Goal: Transaction & Acquisition: Purchase product/service

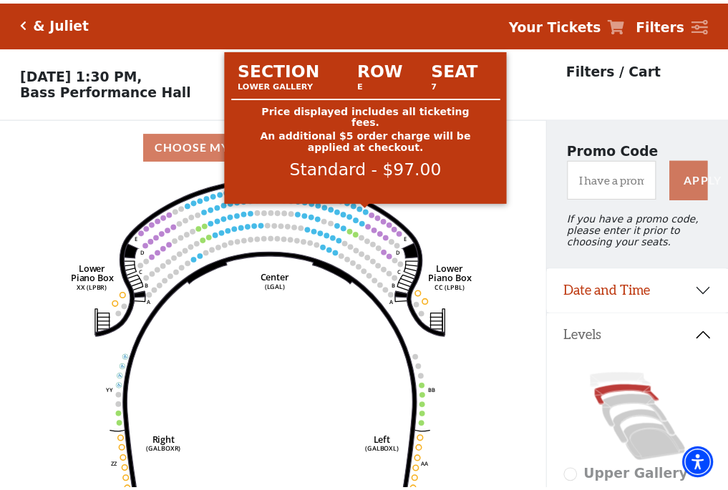
scroll to position [67, 0]
